Goal: Task Accomplishment & Management: Manage account settings

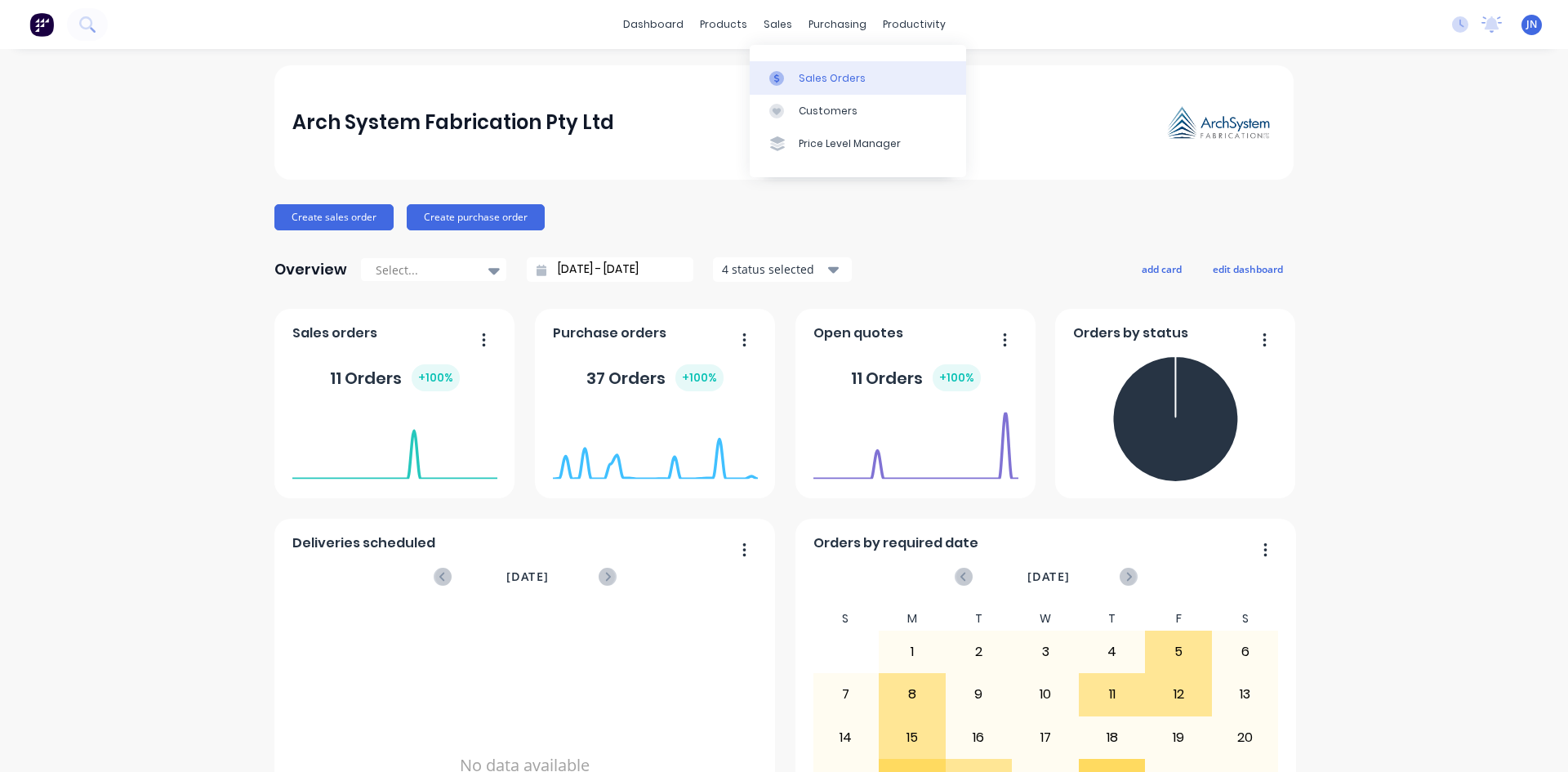
click at [791, 72] on div at bounding box center [781, 77] width 24 height 14
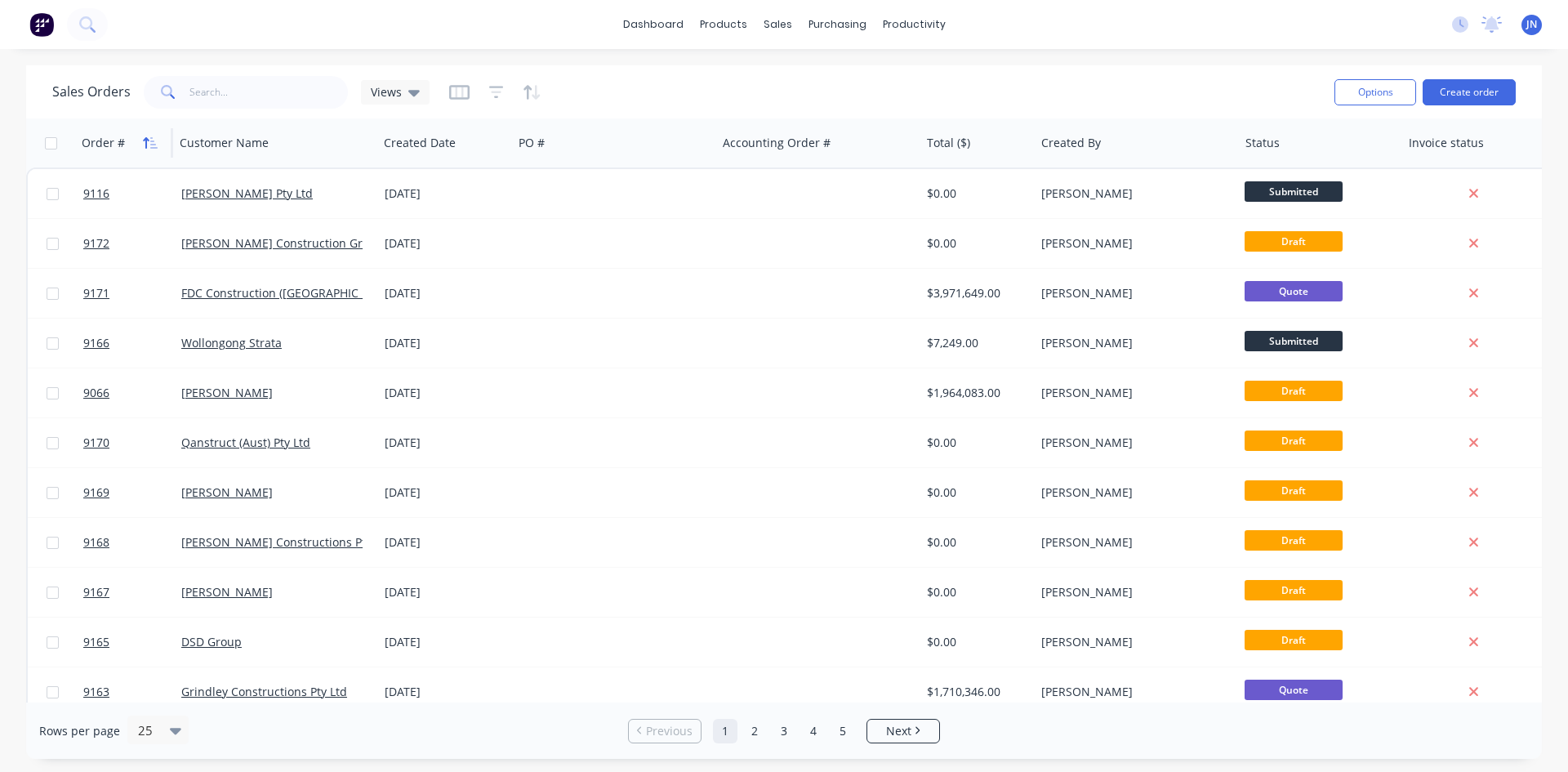
click at [150, 139] on icon "button" at bounding box center [150, 143] width 14 height 13
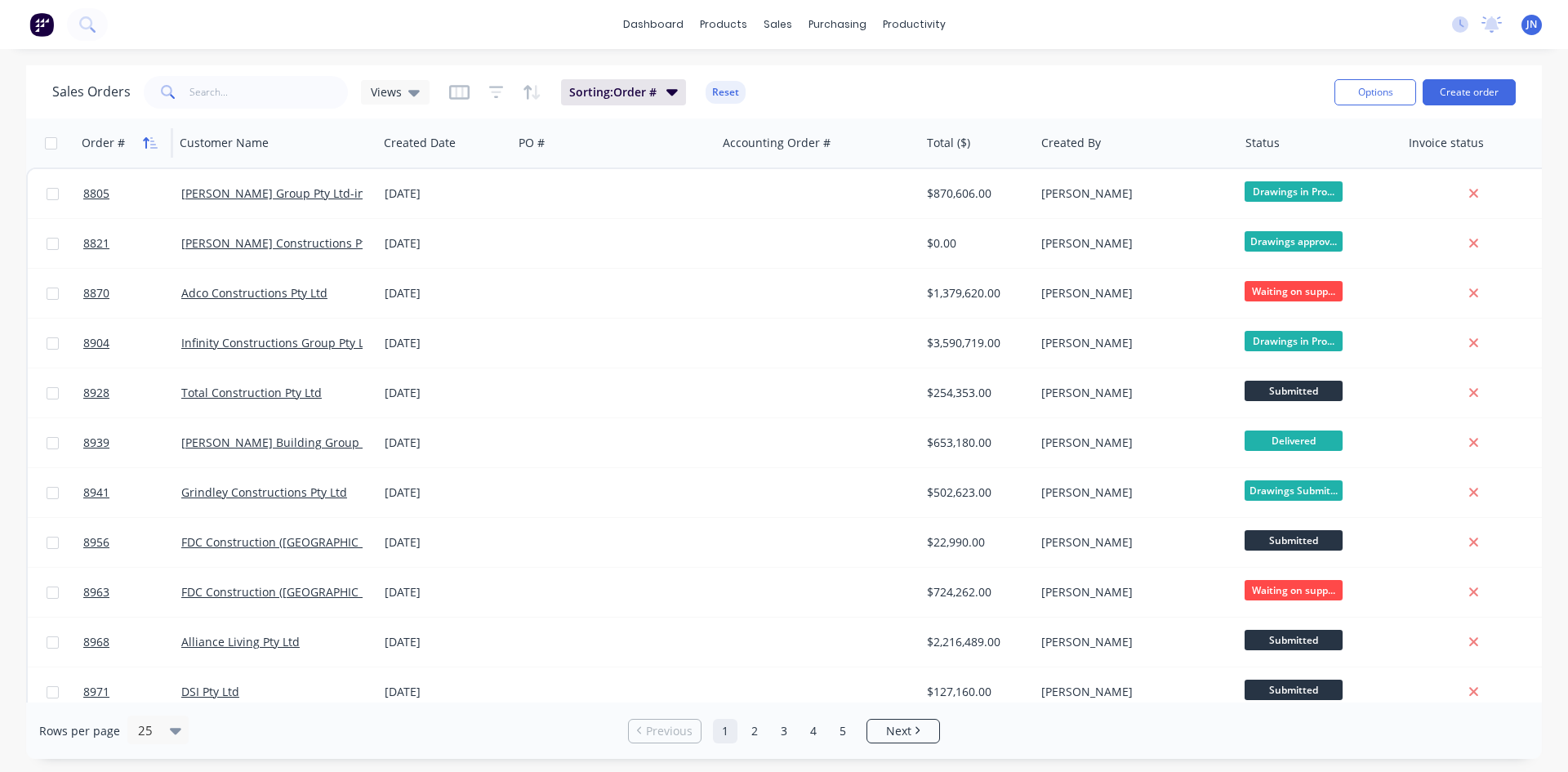
click at [150, 138] on icon "button" at bounding box center [150, 143] width 14 height 13
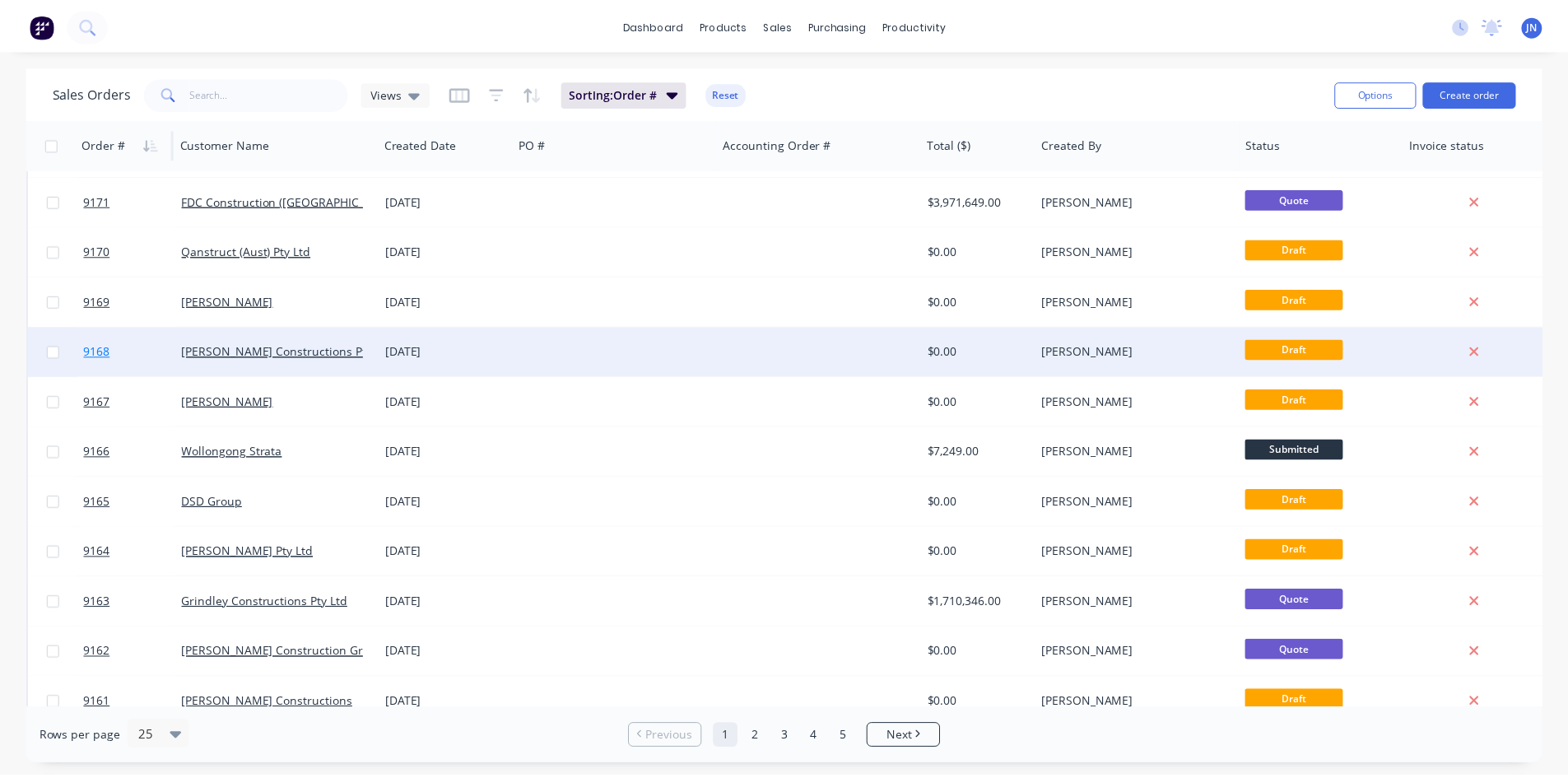
scroll to position [82, 0]
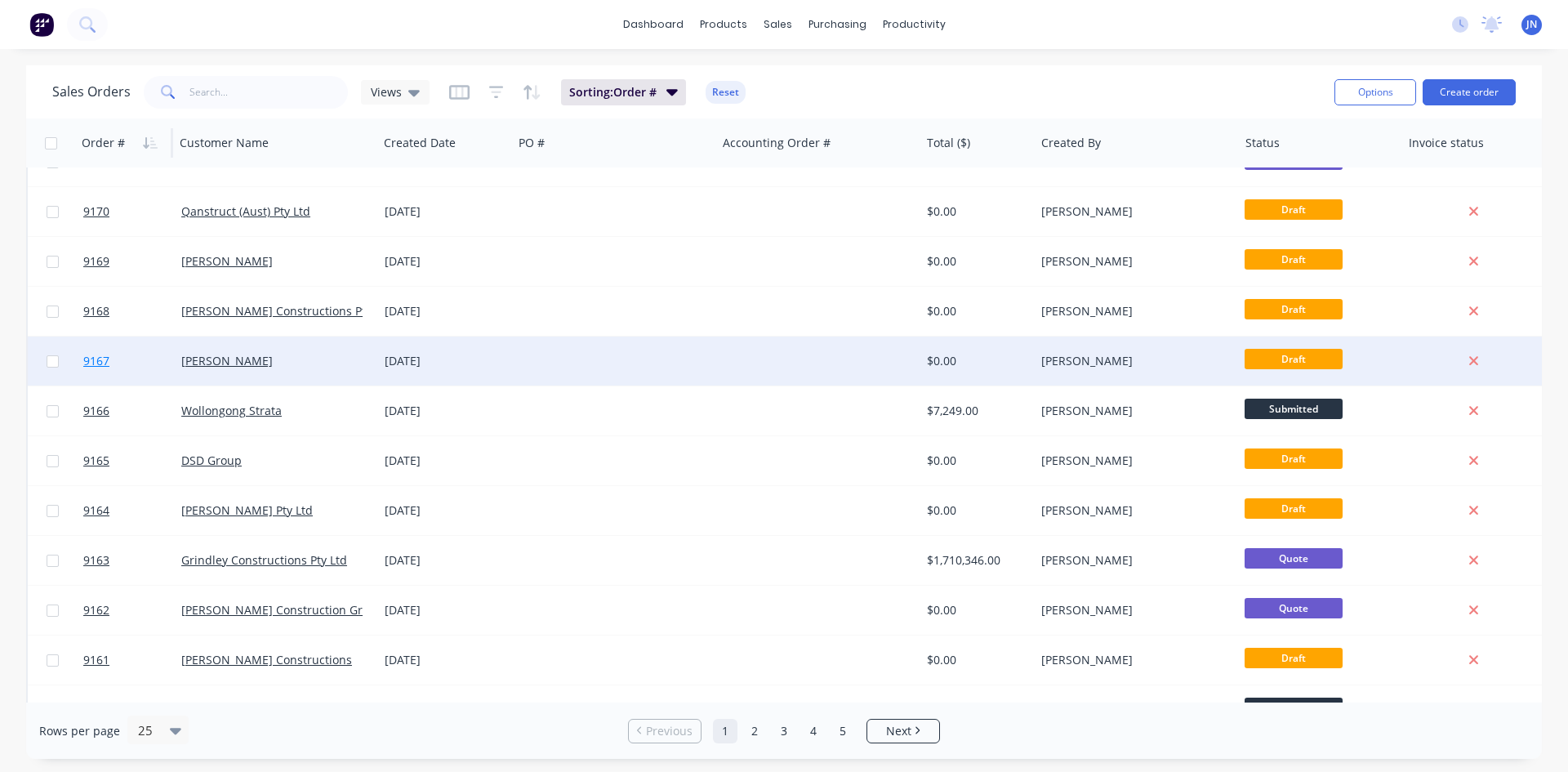
click at [108, 361] on span "9167" at bounding box center [96, 360] width 26 height 16
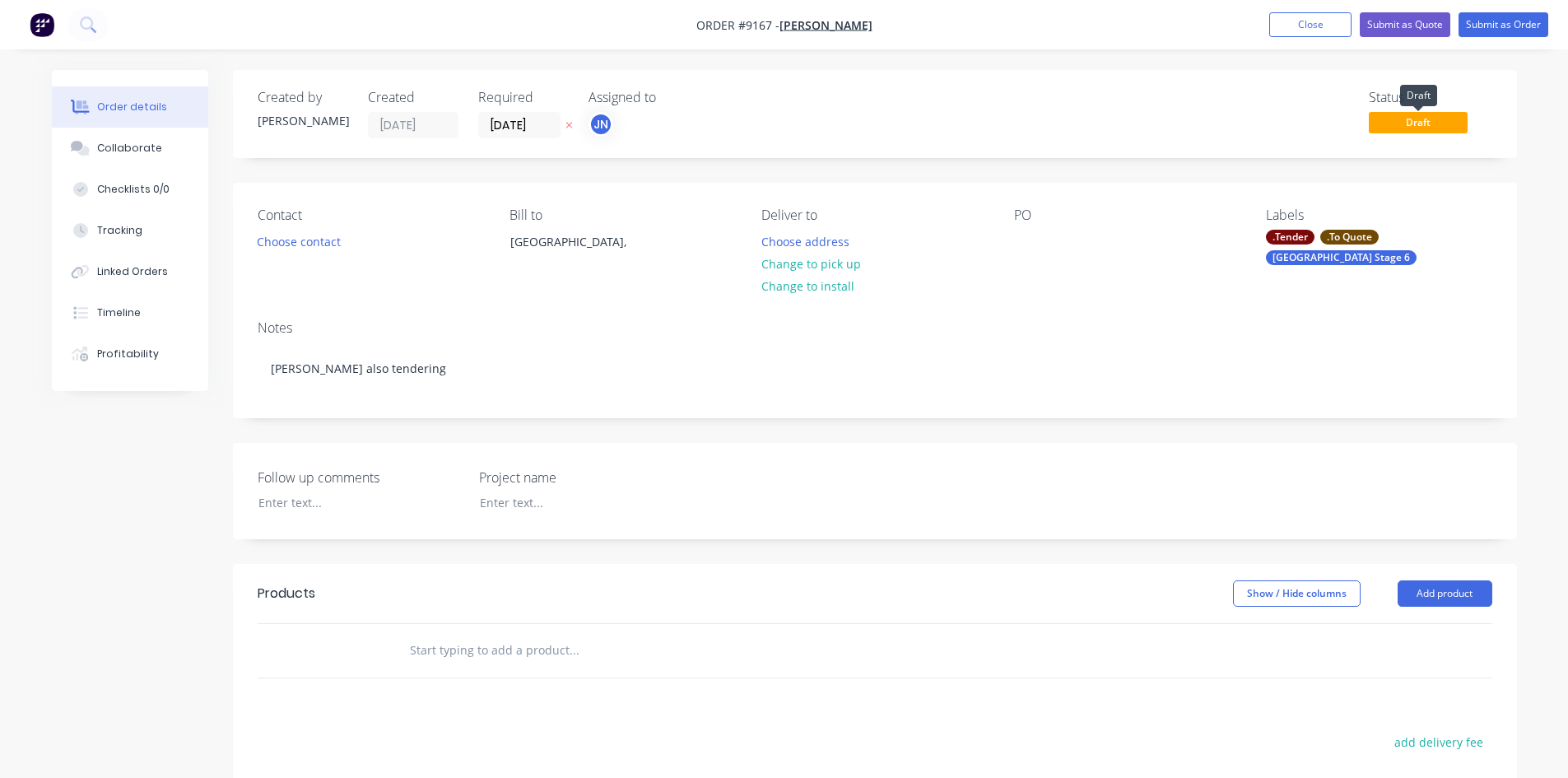
click at [1422, 127] on span "Draft" at bounding box center [1418, 122] width 98 height 20
click at [1322, 234] on div ".To Quote" at bounding box center [1349, 237] width 59 height 14
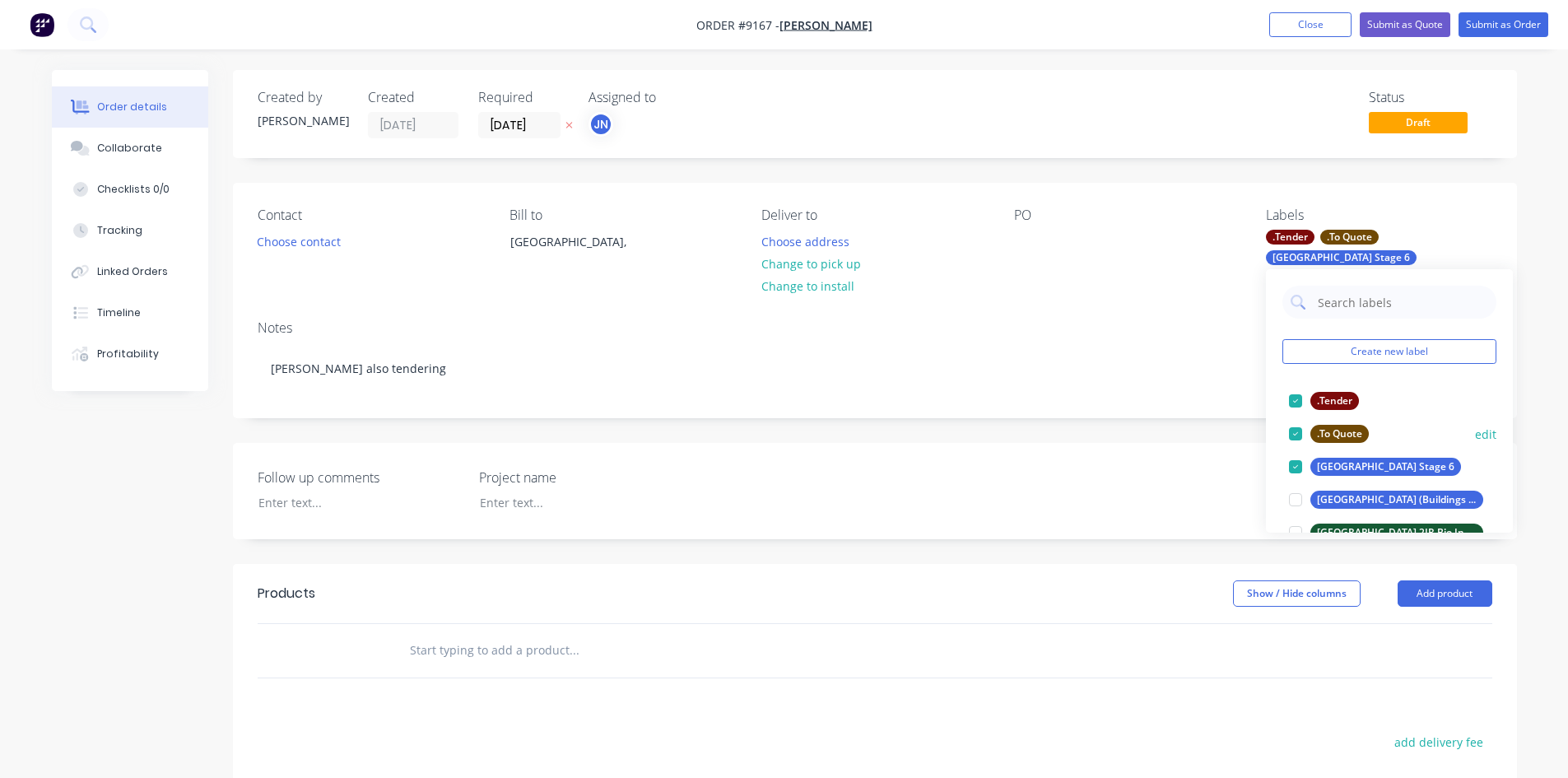
click at [1301, 439] on div at bounding box center [1295, 434] width 33 height 33
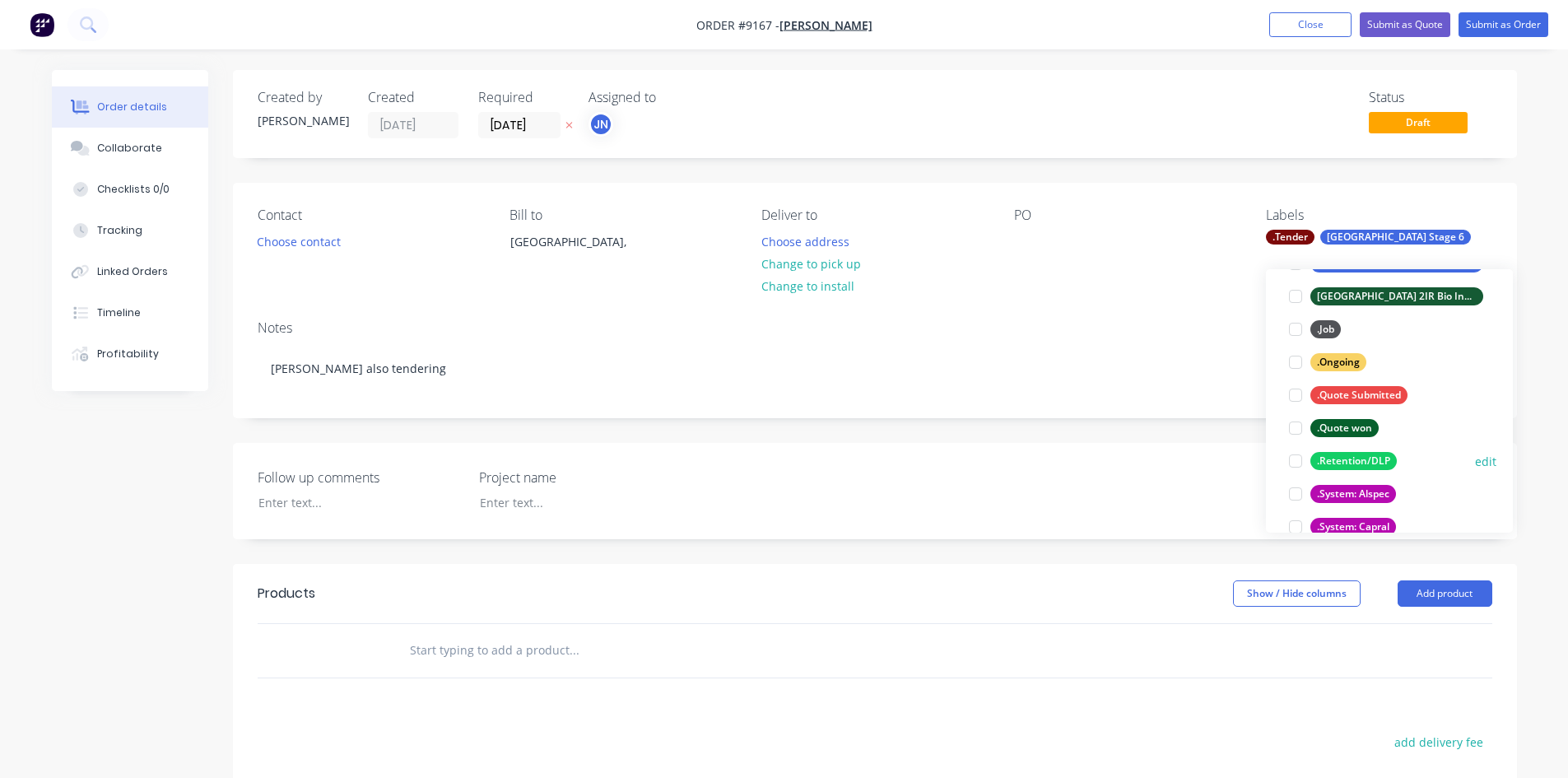
scroll to position [165, 0]
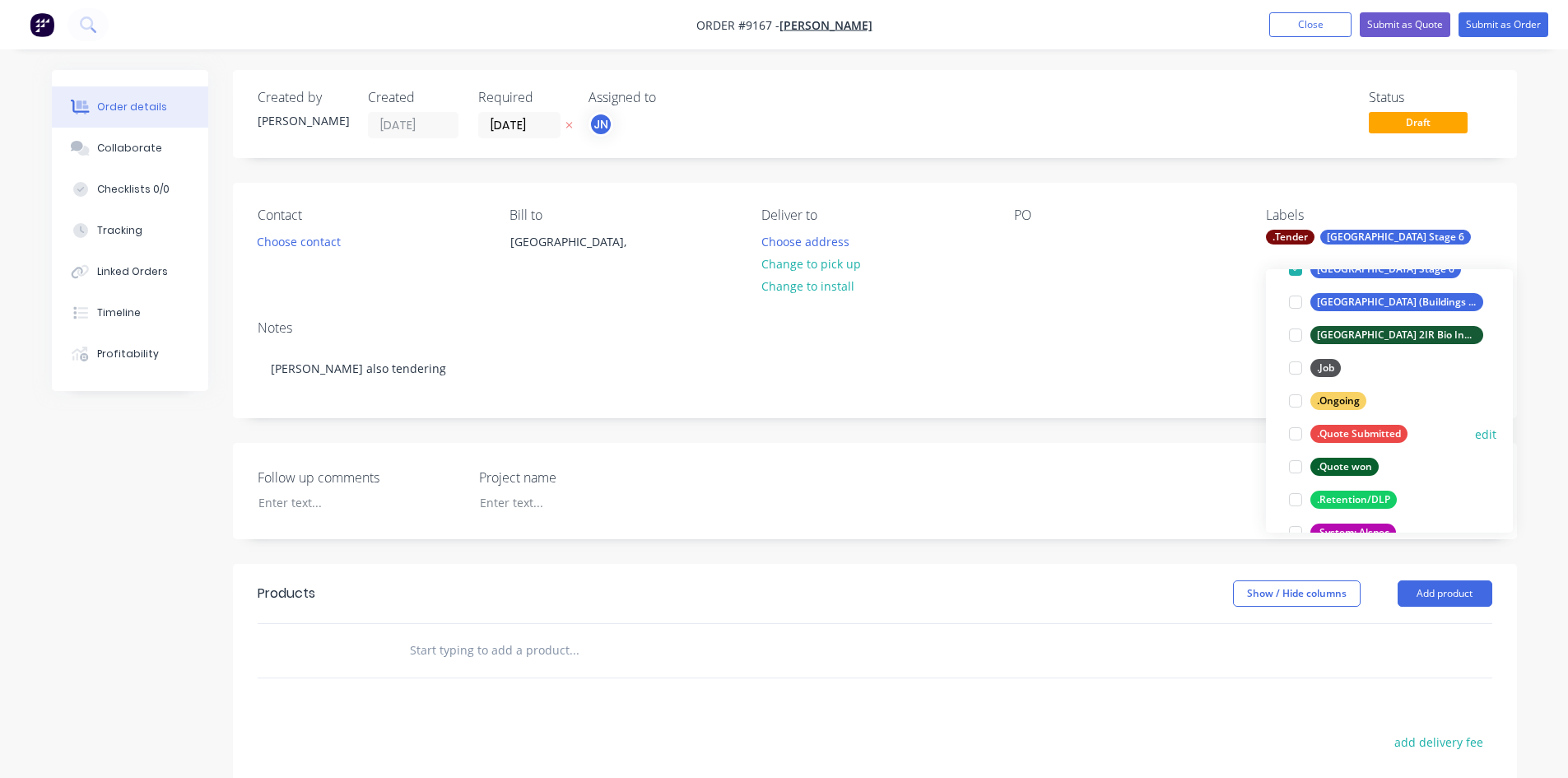
click at [1332, 439] on div ".Quote Submitted" at bounding box center [1359, 434] width 98 height 18
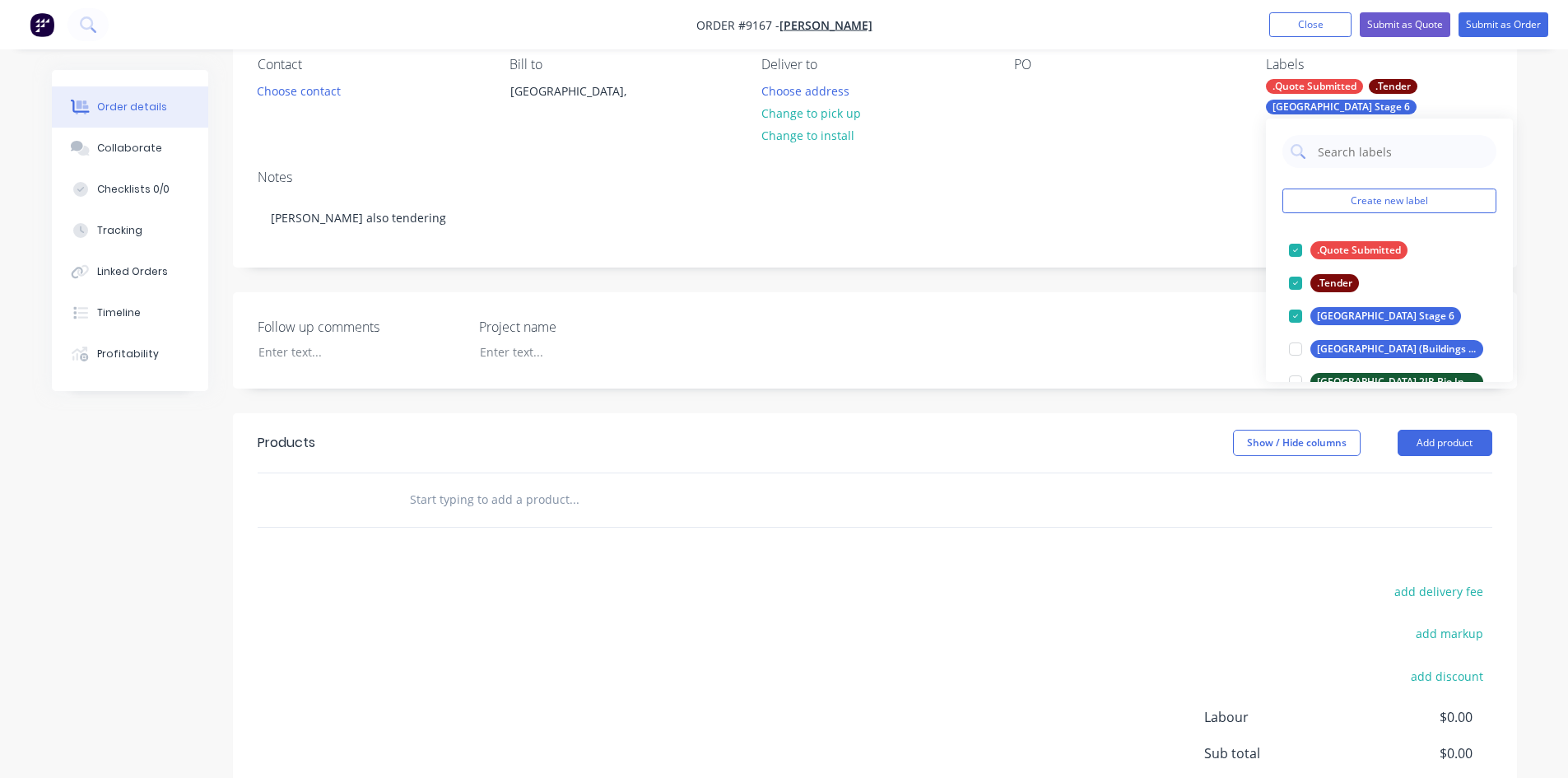
scroll to position [247, 0]
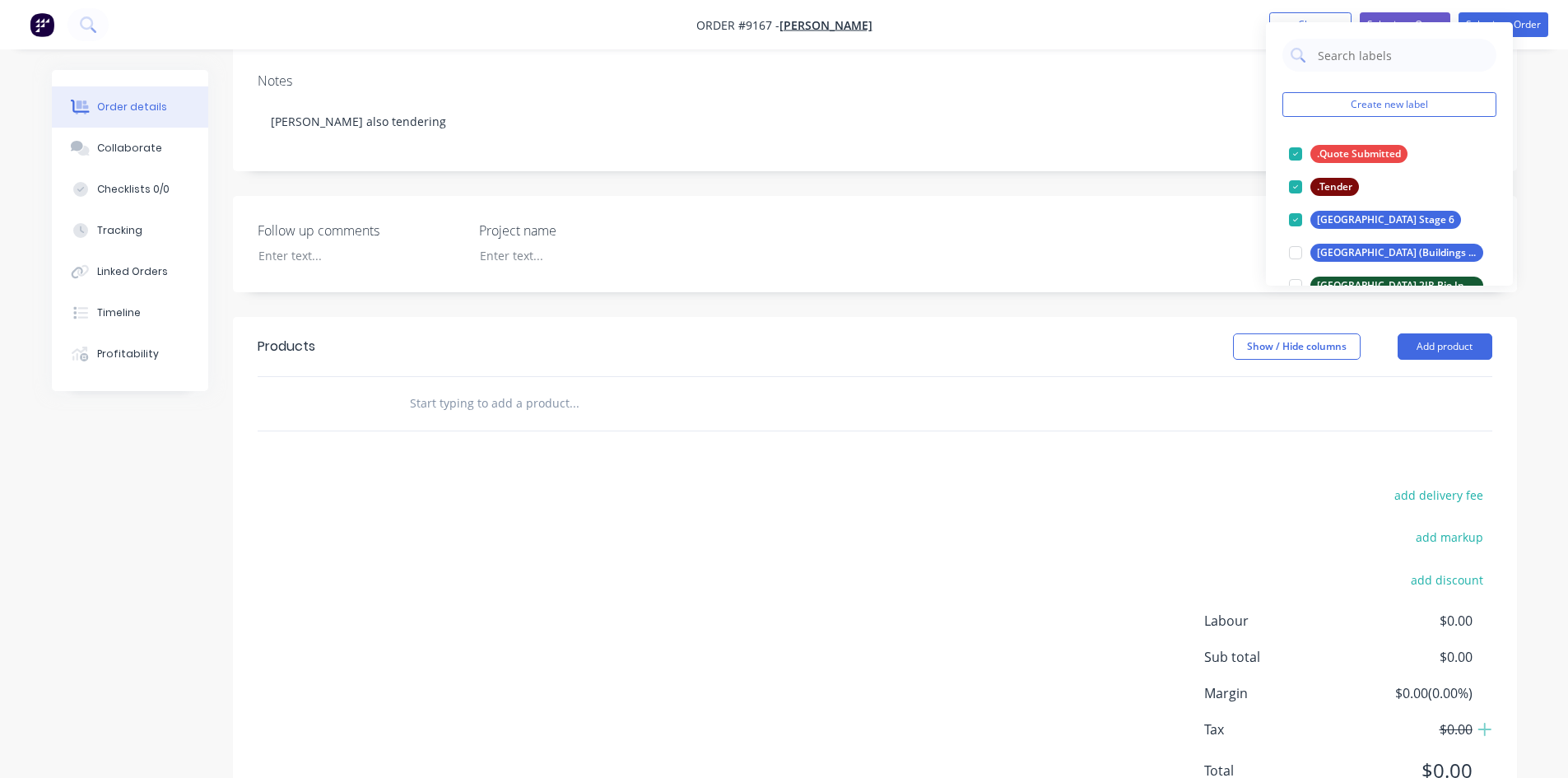
click at [551, 416] on input "text" at bounding box center [573, 403] width 329 height 33
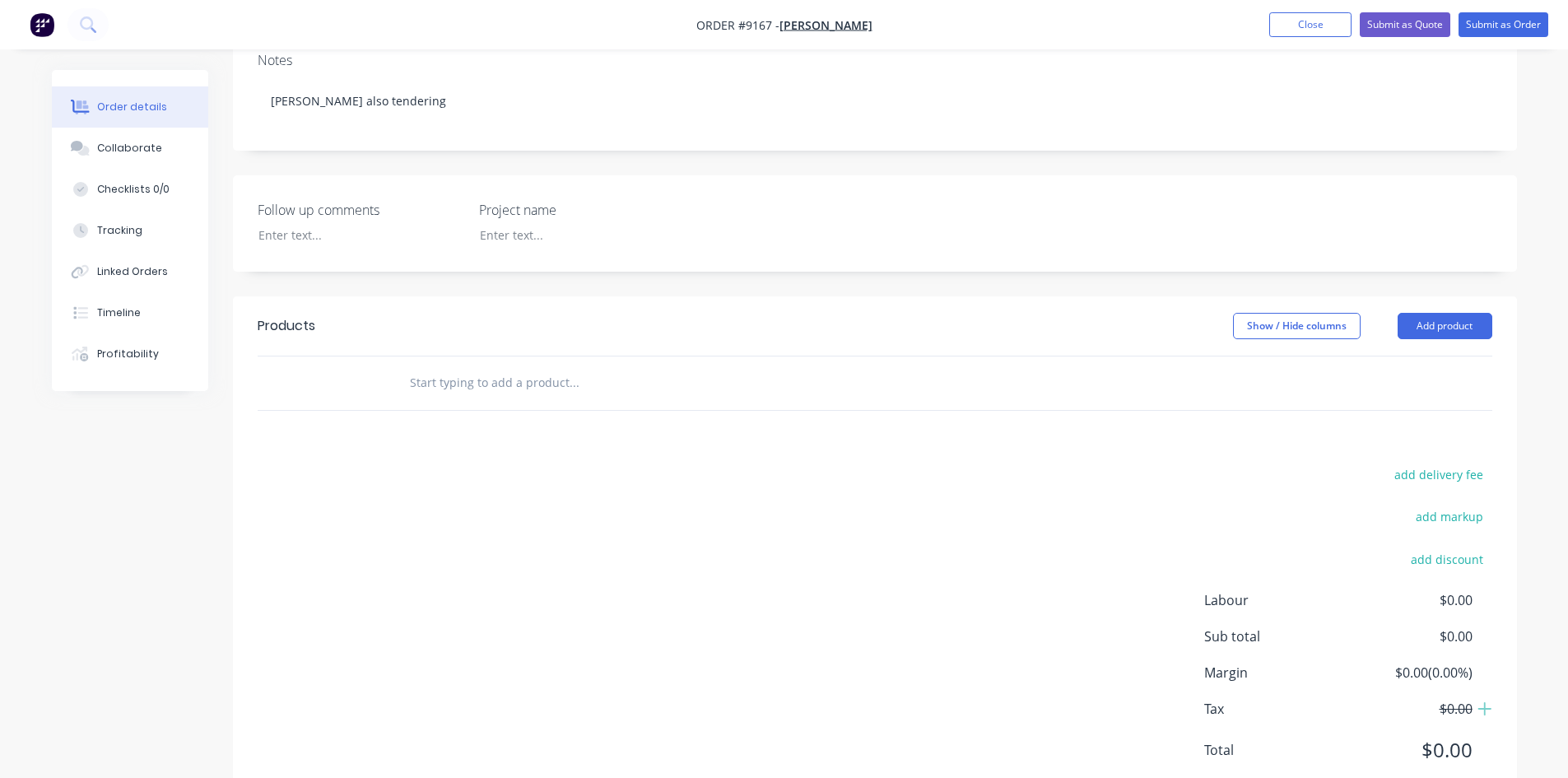
scroll to position [238, 0]
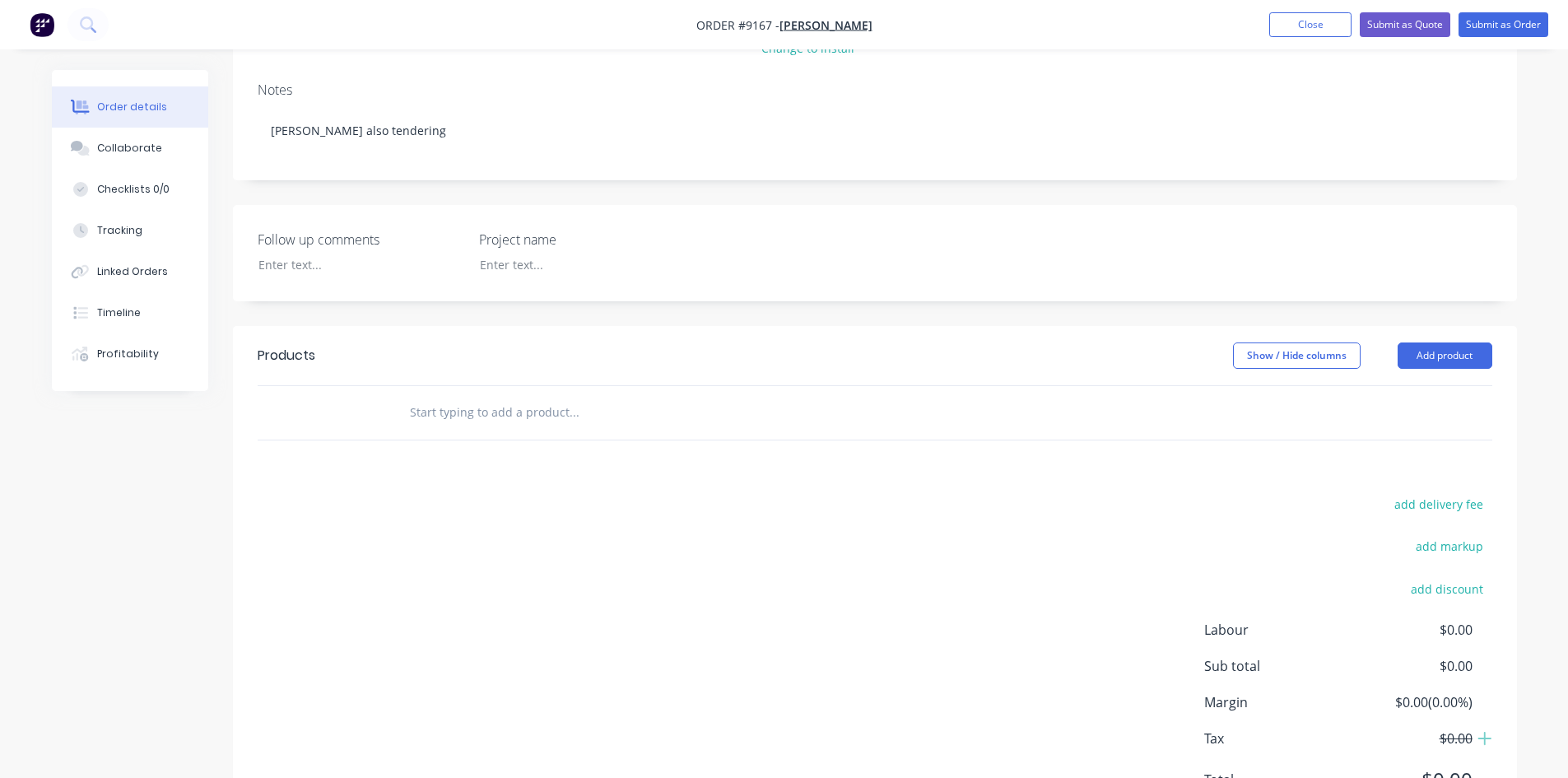
type input "S"
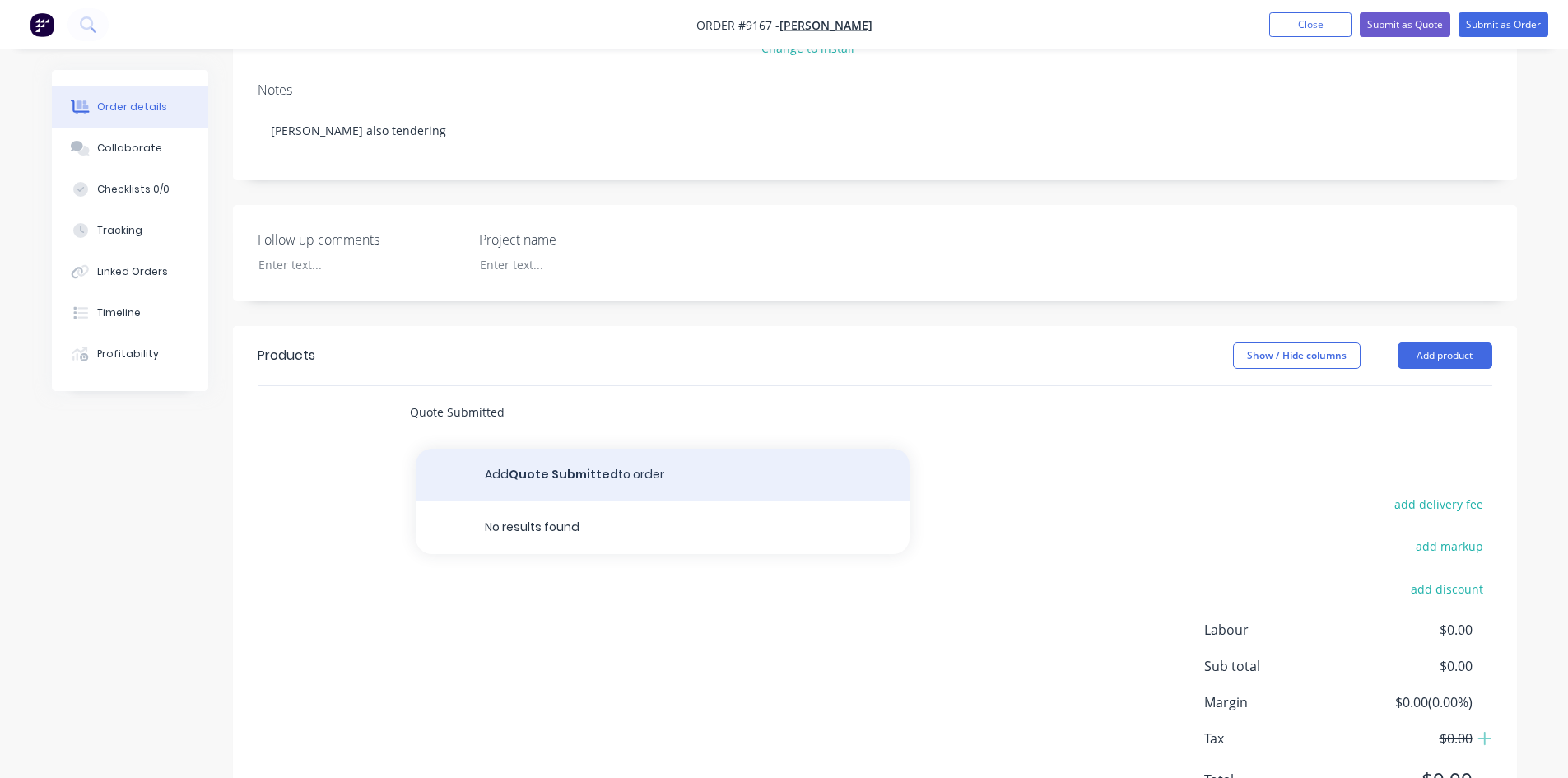
type input "Quote Submitted"
click at [580, 484] on button "Add Quote Submitted to order" at bounding box center [662, 475] width 494 height 53
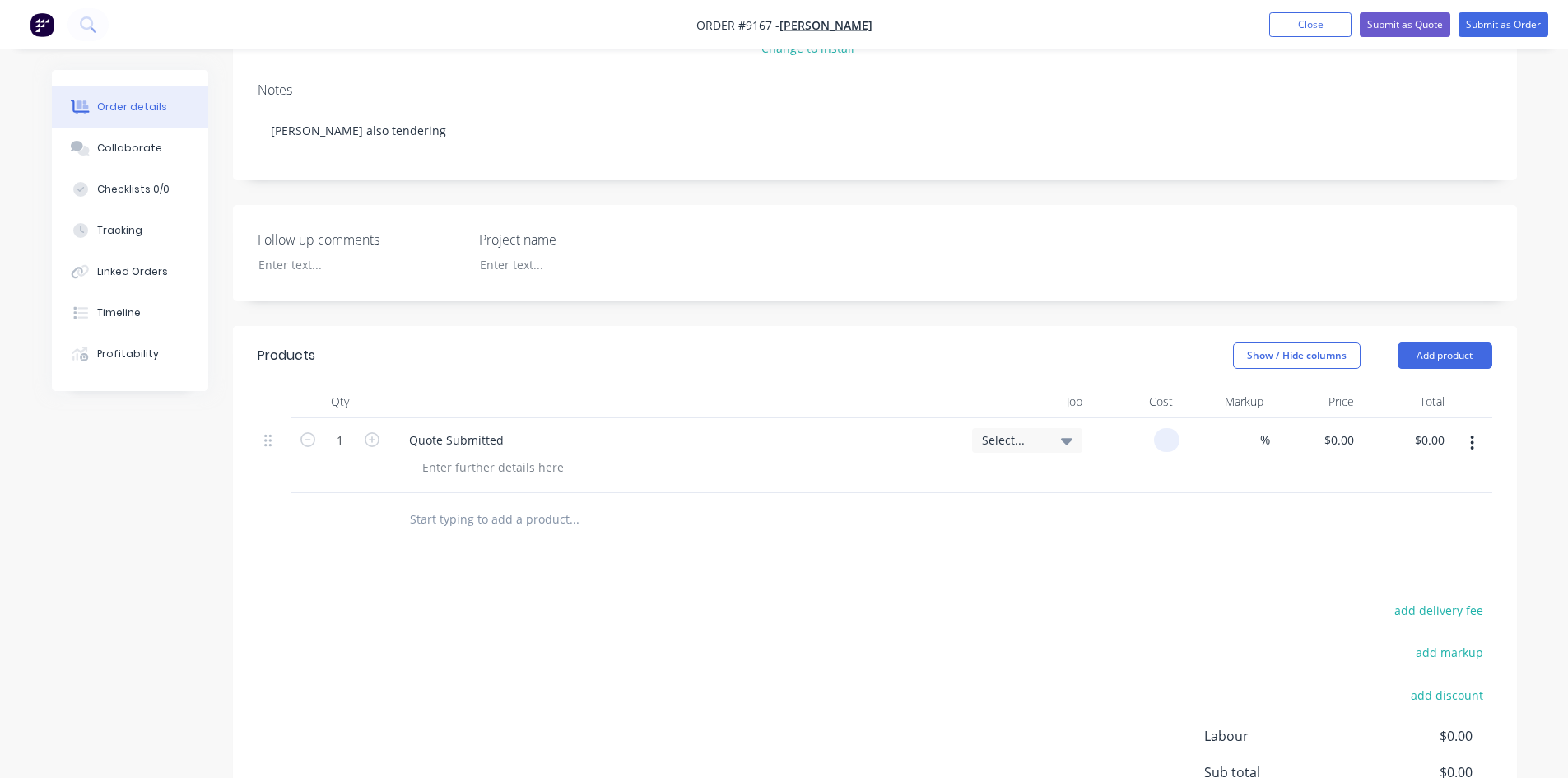
click at [1166, 445] on input at bounding box center [1169, 440] width 19 height 24
type input "$611,260.00"
click at [1005, 611] on div "add delivery fee add markup add discount Labour $0.00 Sub total $611,260.00 Mar…" at bounding box center [875, 758] width 1235 height 318
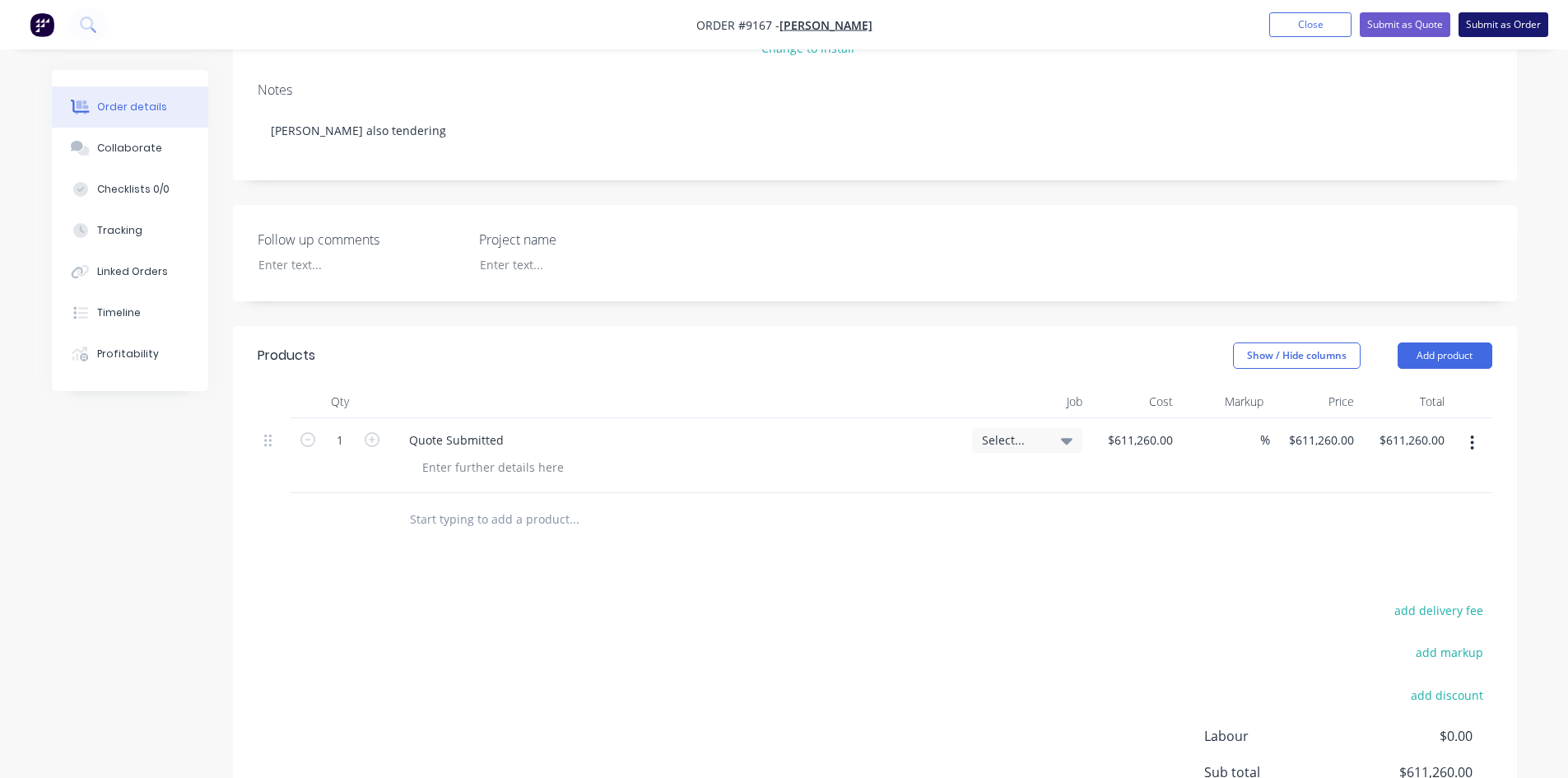
click at [1477, 28] on button "Submit as Order" at bounding box center [1504, 25] width 90 height 25
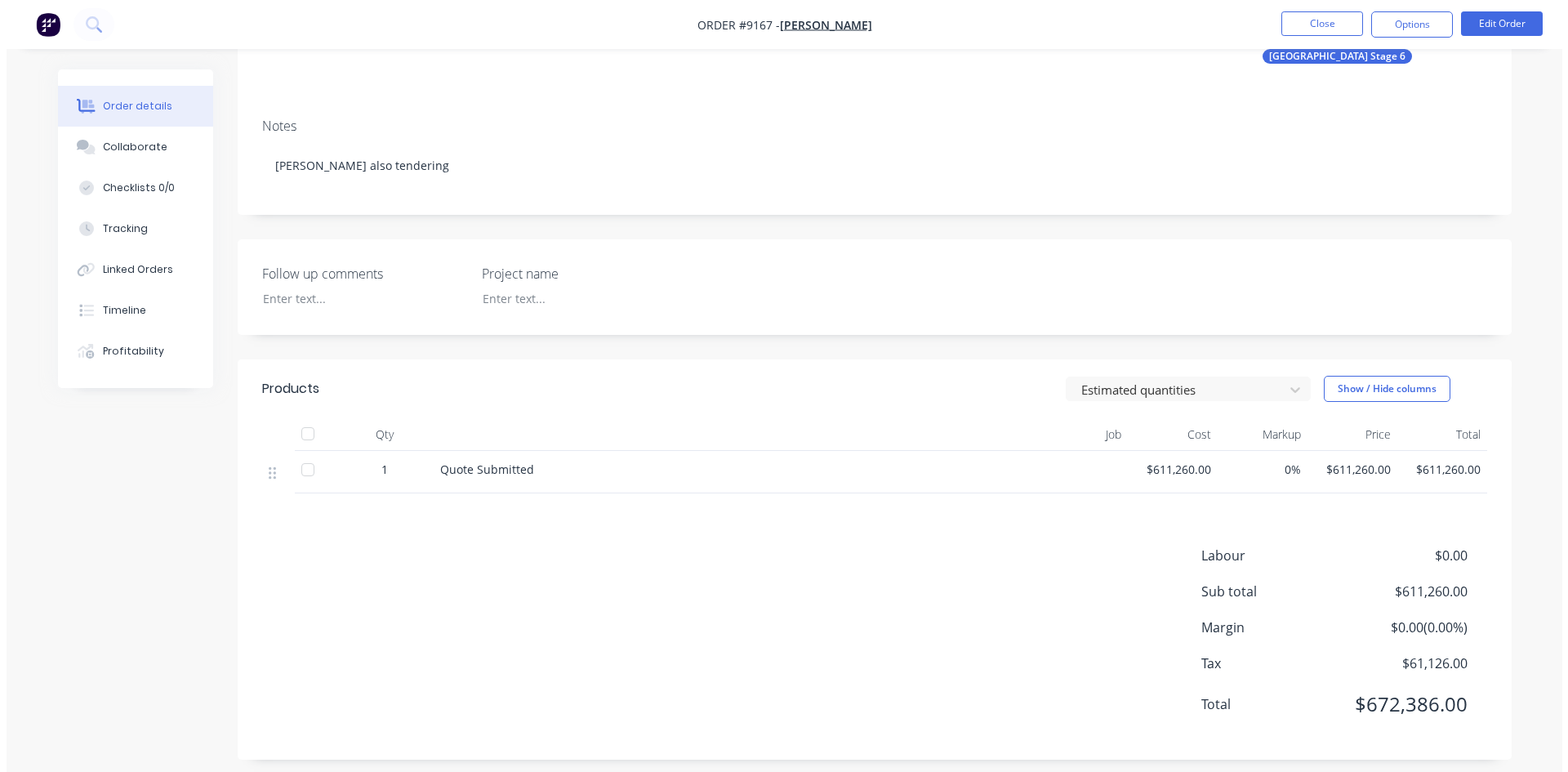
scroll to position [0, 0]
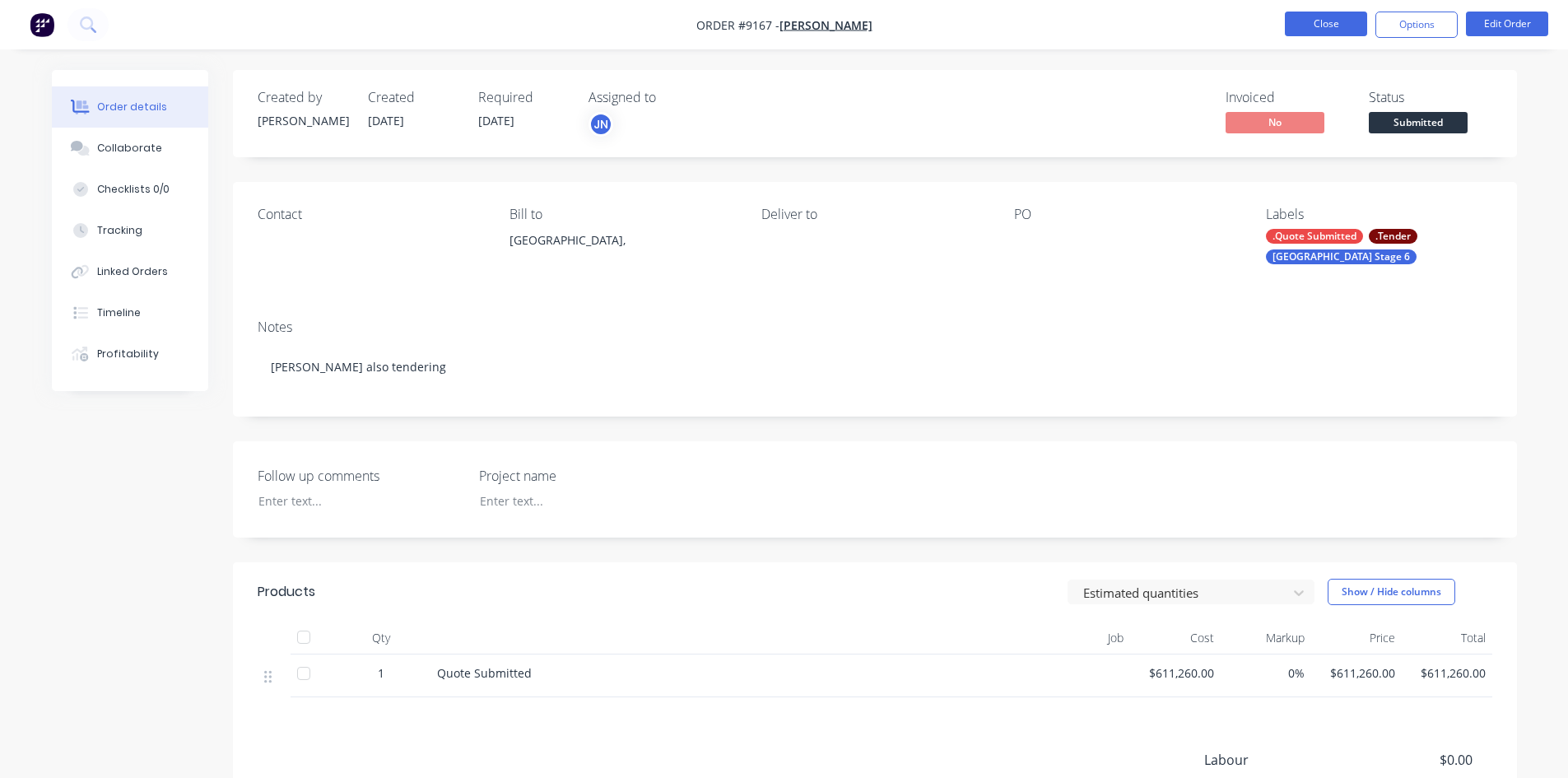
click at [1327, 20] on button "Close" at bounding box center [1325, 24] width 82 height 25
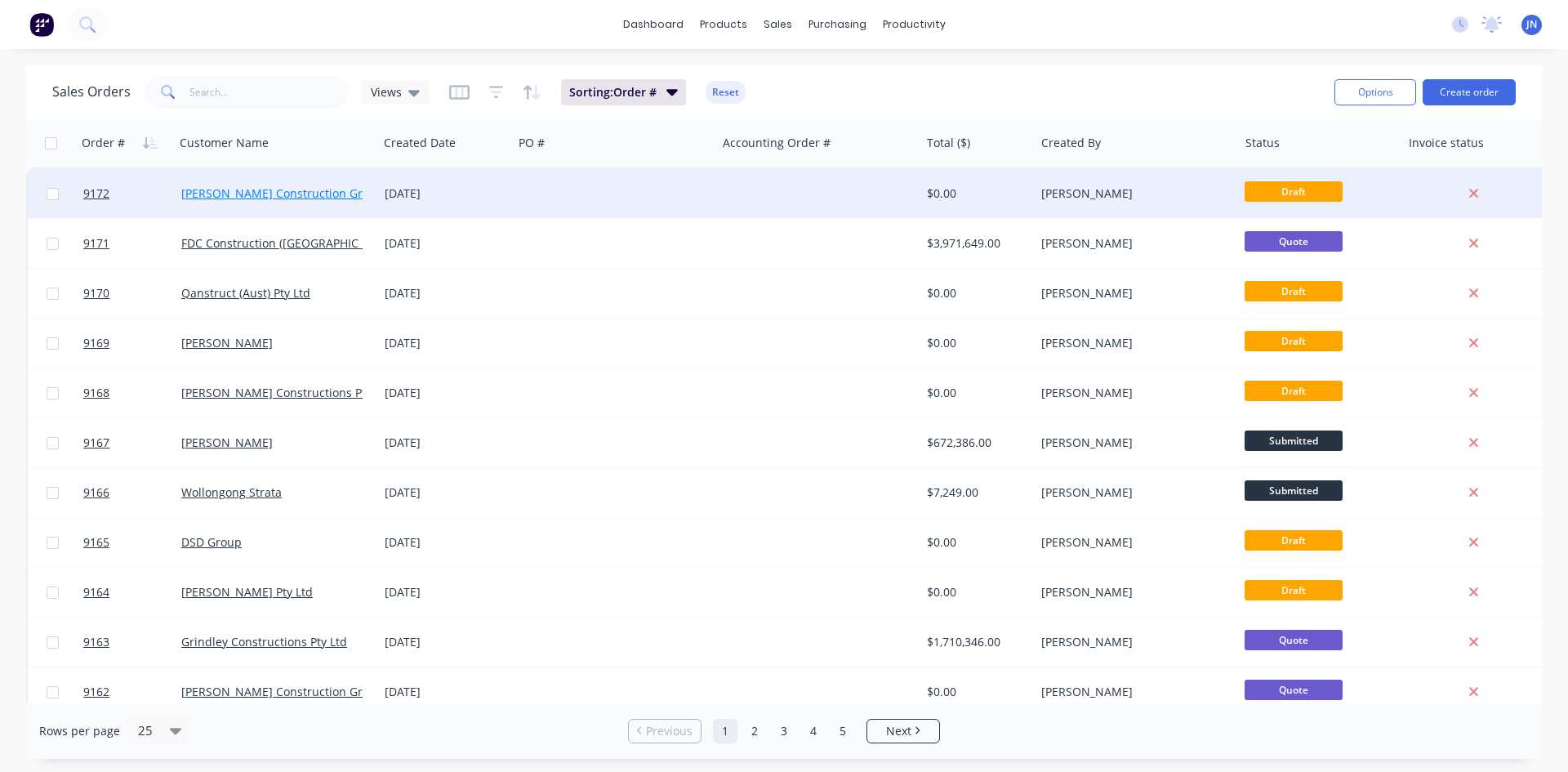
click at [292, 200] on link "[PERSON_NAME] Construction Group Pty Ltd" at bounding box center [302, 193] width 242 height 15
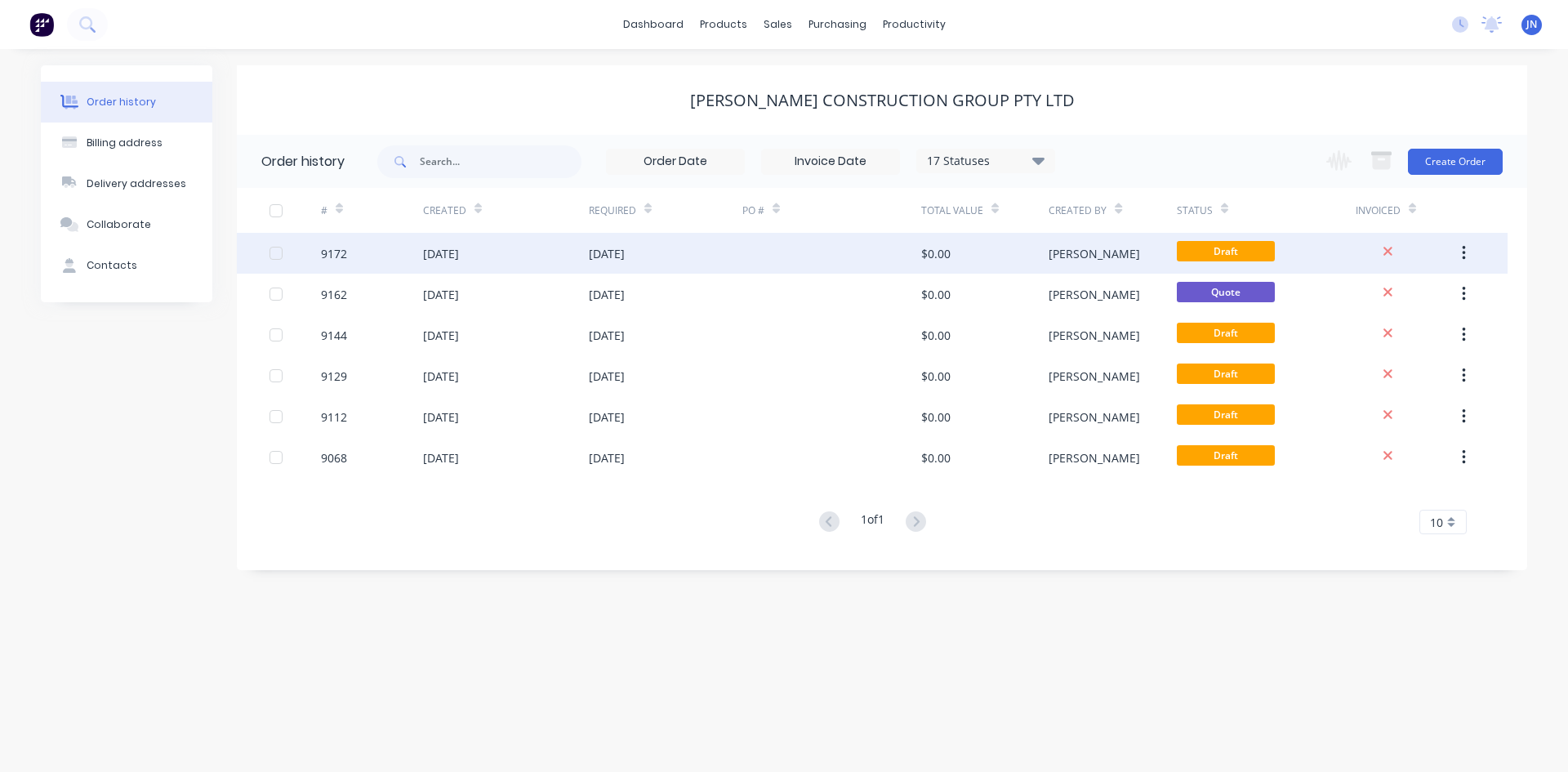
click at [329, 257] on div "9172" at bounding box center [333, 253] width 26 height 17
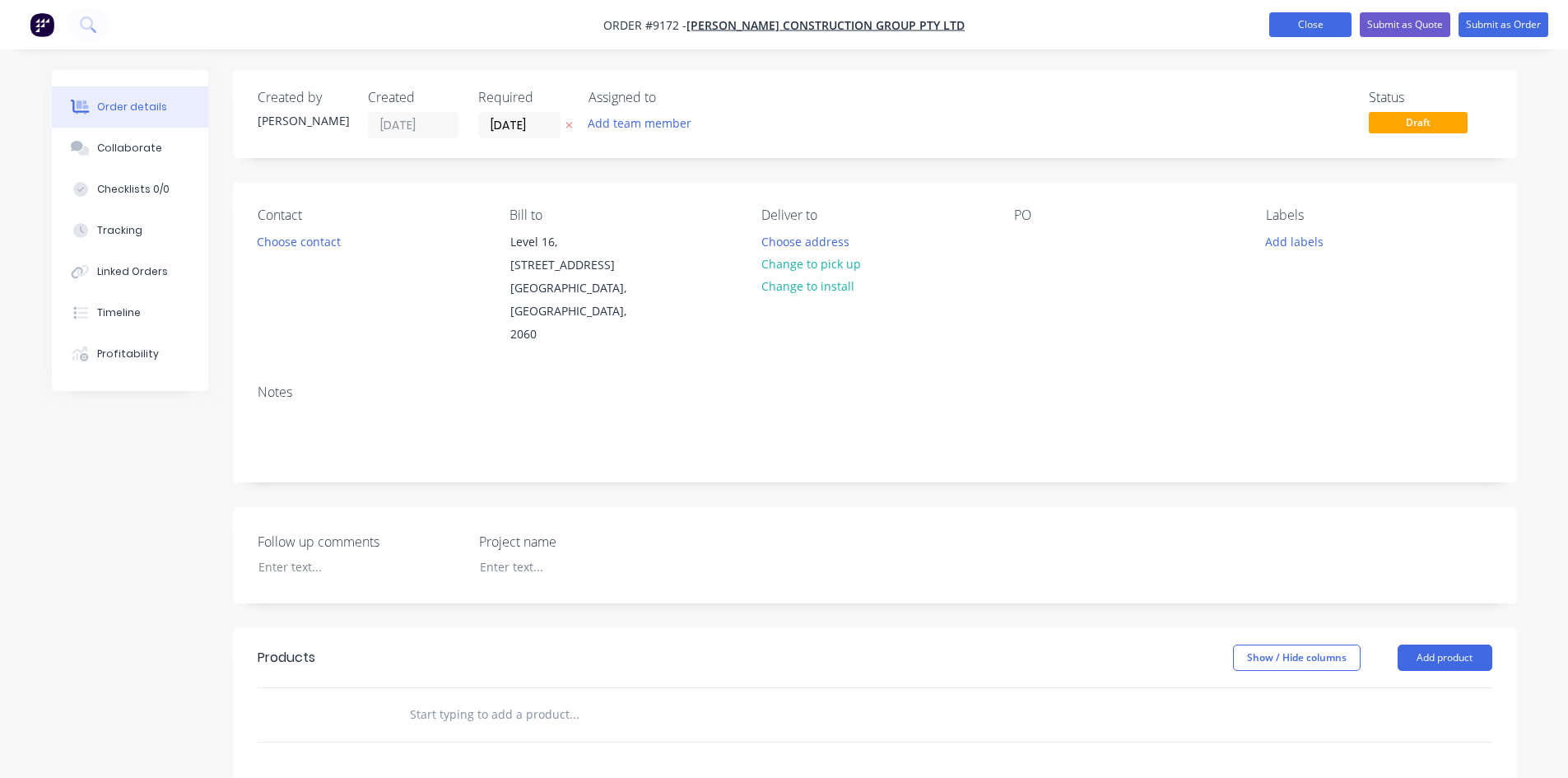
click at [1307, 27] on button "Close" at bounding box center [1310, 25] width 82 height 25
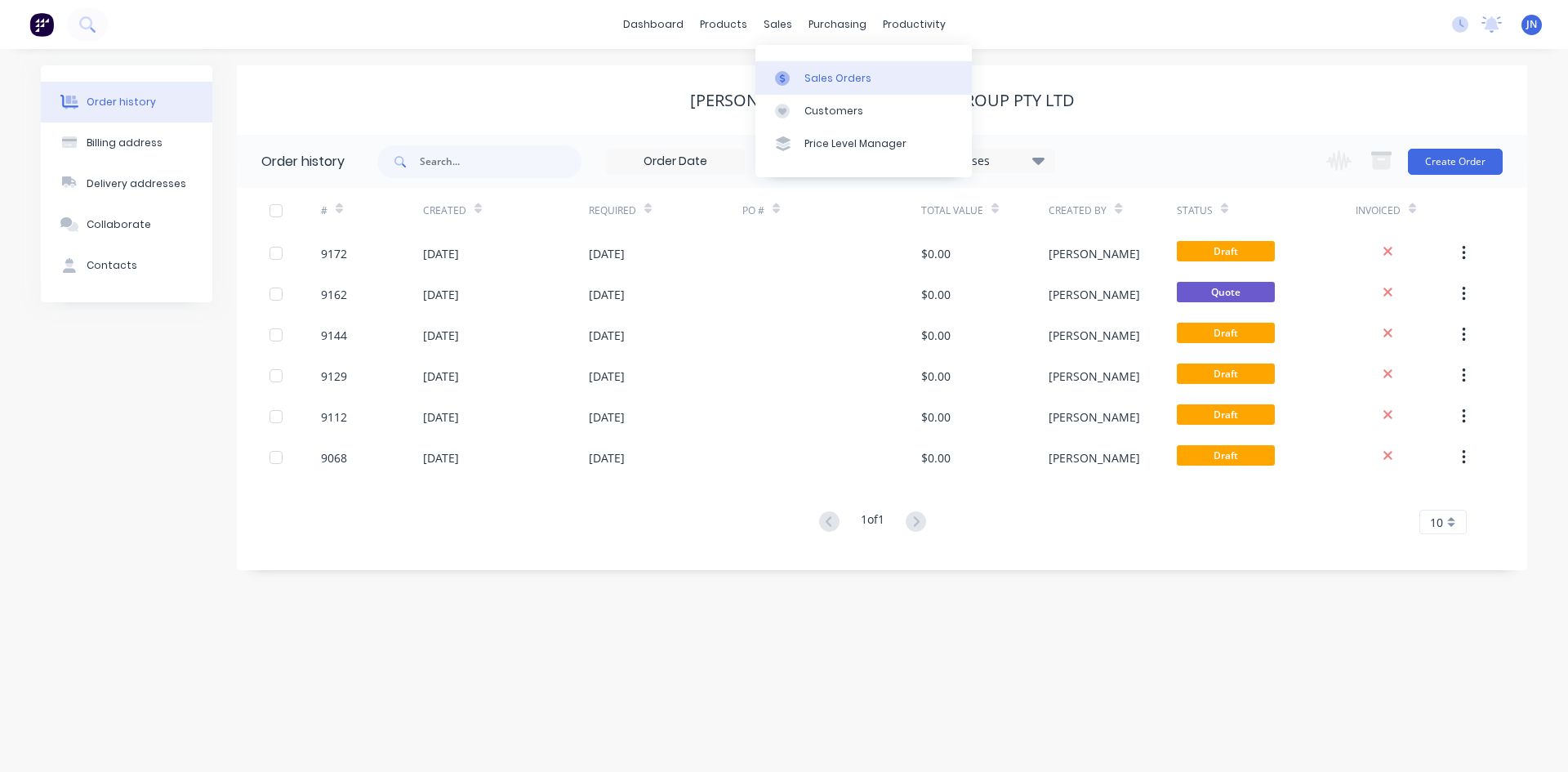
click at [789, 76] on icon at bounding box center [782, 77] width 14 height 14
